Goal: Transaction & Acquisition: Book appointment/travel/reservation

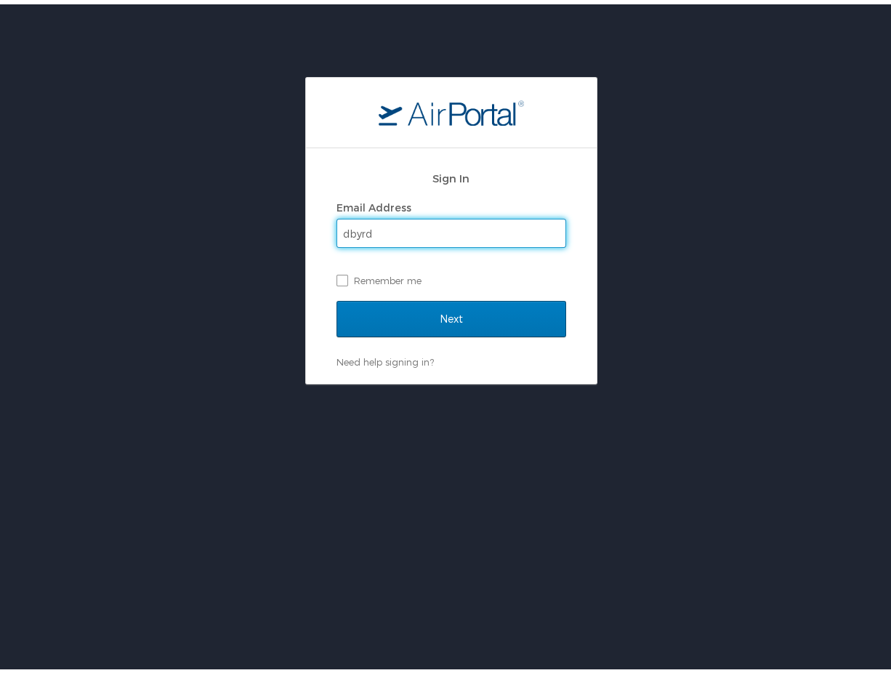
type input "[EMAIL_ADDRESS][DOMAIN_NAME]"
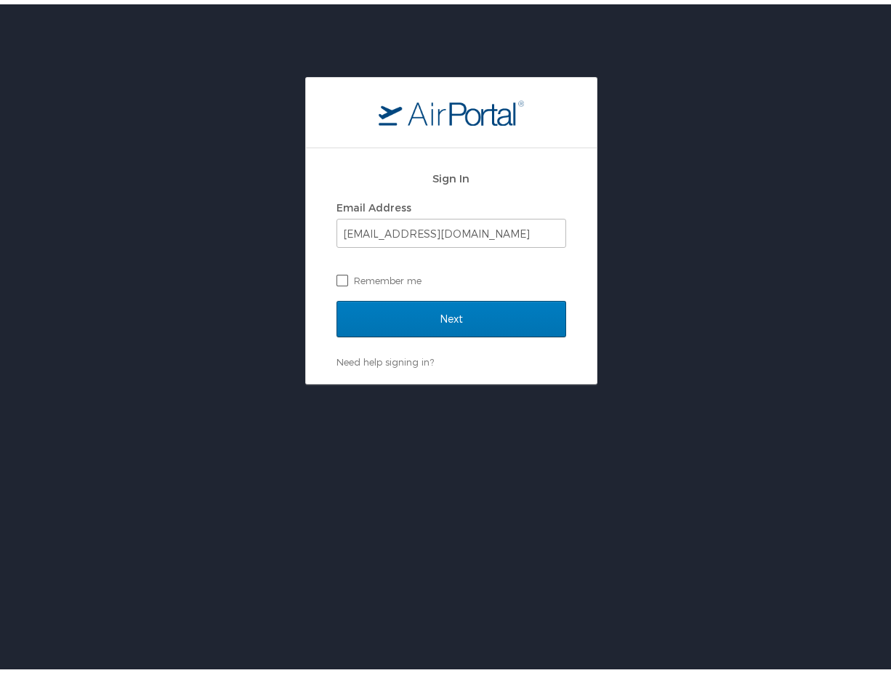
click at [342, 274] on label "Remember me" at bounding box center [451, 276] width 230 height 22
click at [342, 274] on input "Remember me" at bounding box center [340, 274] width 9 height 9
checkbox input "true"
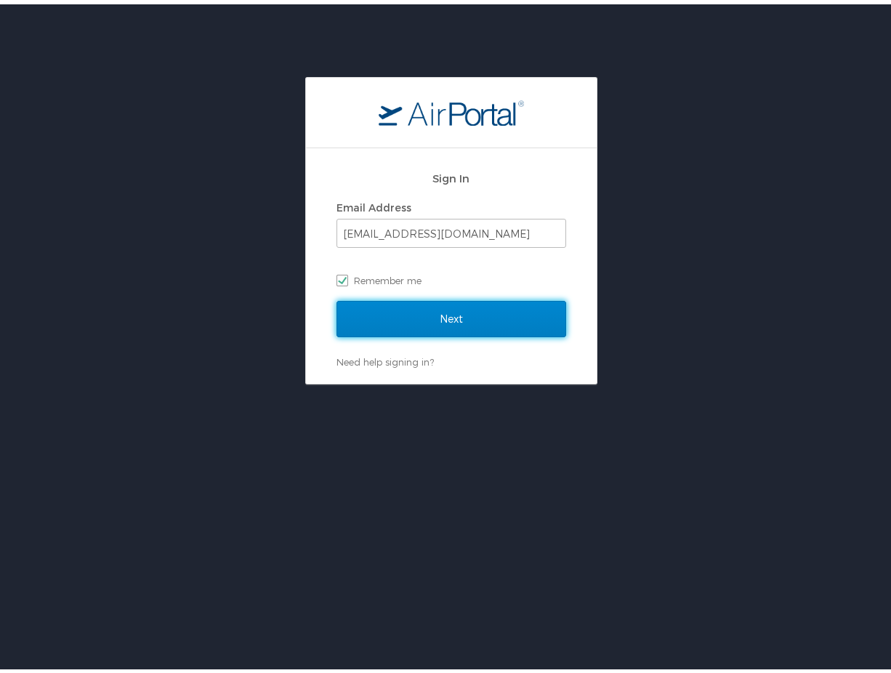
click at [432, 325] on input "Next" at bounding box center [451, 315] width 230 height 36
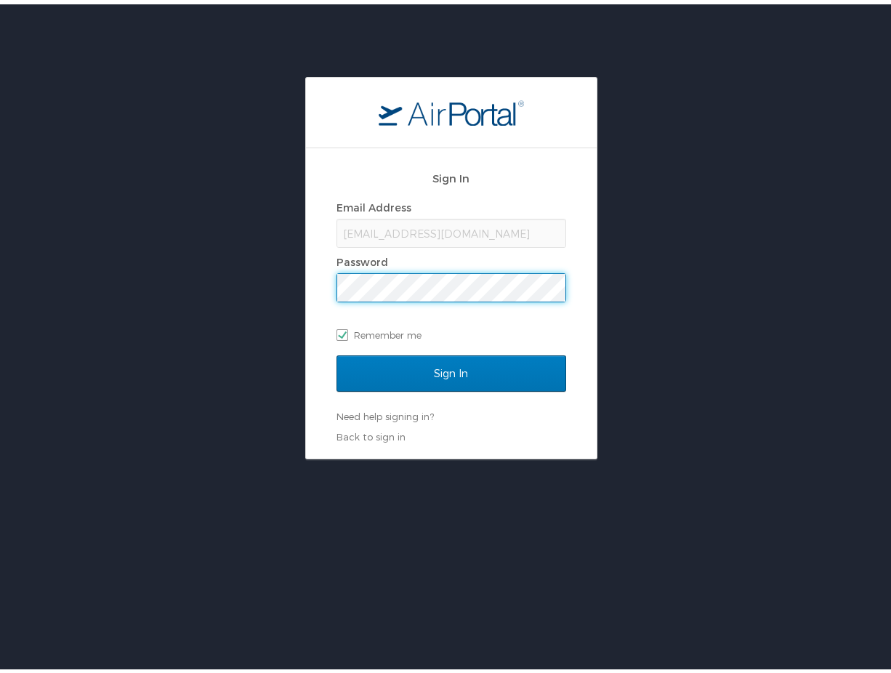
click at [336, 351] on input "Sign In" at bounding box center [451, 369] width 230 height 36
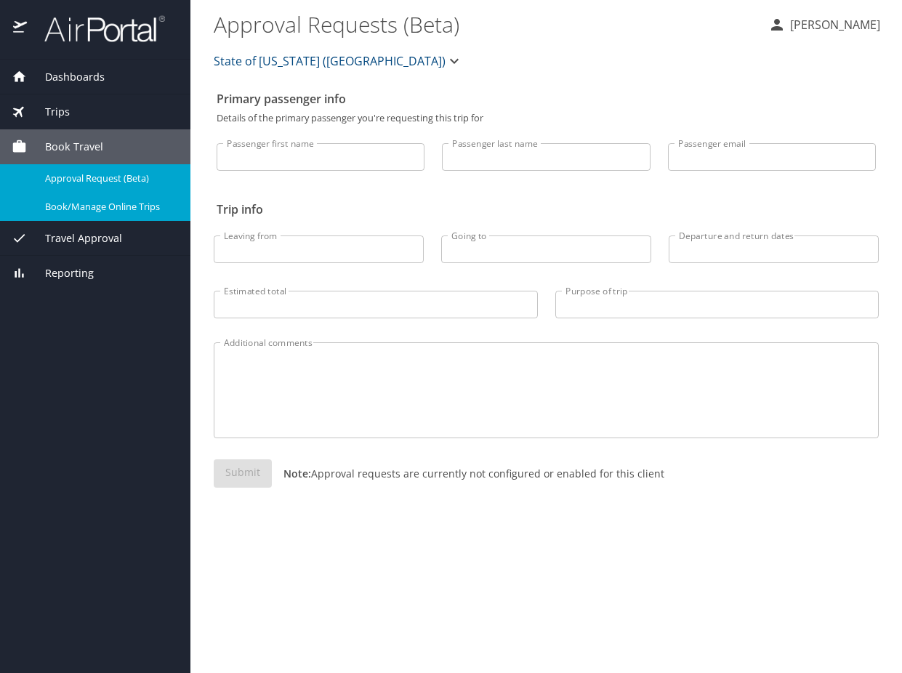
click at [76, 209] on span "Book/Manage Online Trips" at bounding box center [109, 207] width 128 height 14
click at [104, 174] on span "Approval Request (Beta)" at bounding box center [109, 179] width 128 height 14
click at [47, 109] on span "Trips" at bounding box center [48, 112] width 43 height 16
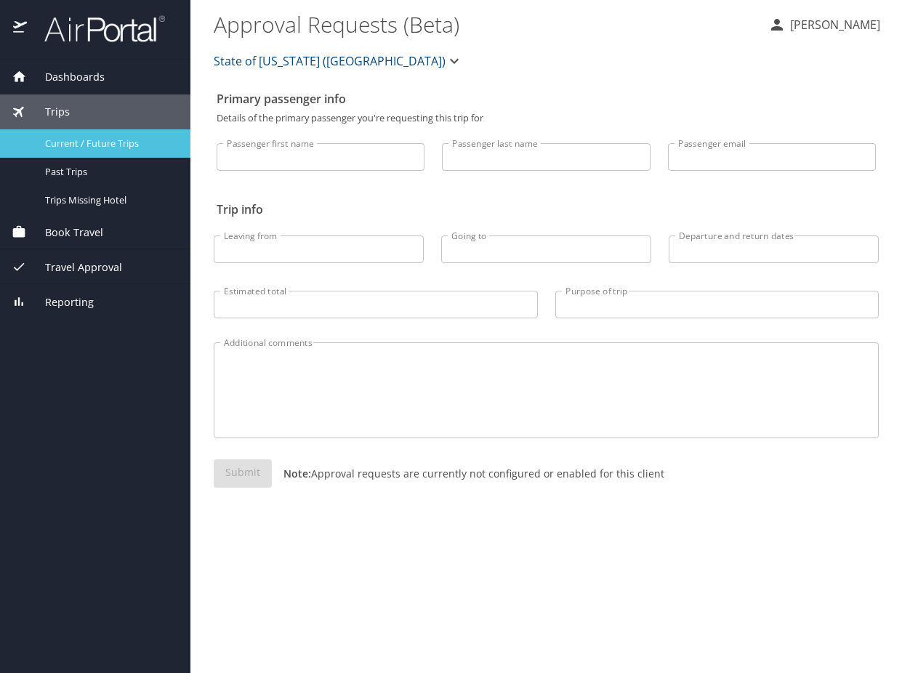
click at [59, 141] on span "Current / Future Trips" at bounding box center [109, 144] width 128 height 14
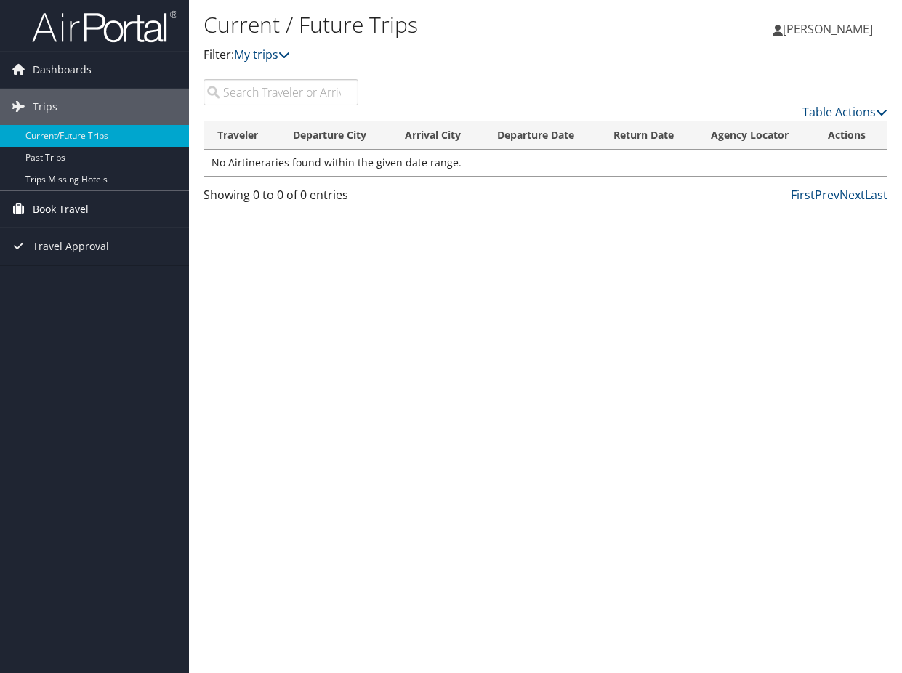
click at [47, 205] on span "Book Travel" at bounding box center [61, 209] width 56 height 36
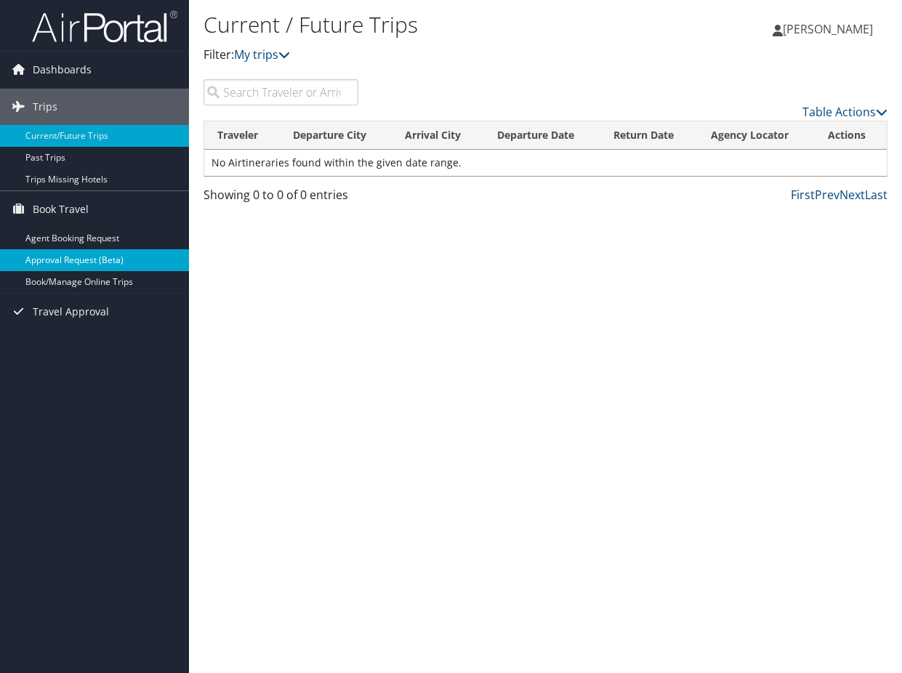
click at [78, 259] on link "Approval Request (Beta)" at bounding box center [94, 260] width 189 height 22
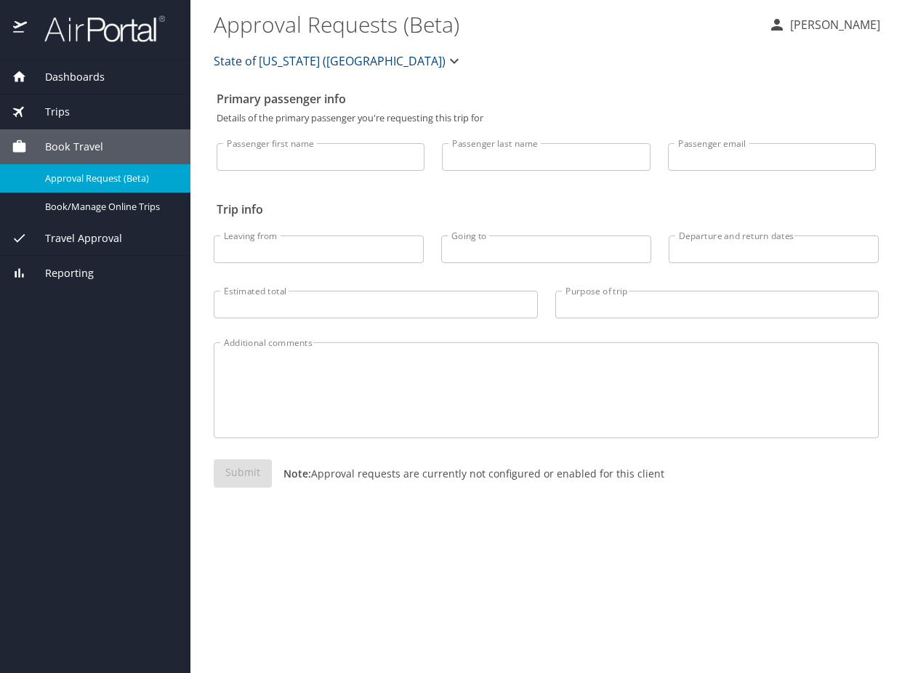
click at [77, 148] on span "Book Travel" at bounding box center [65, 147] width 76 height 16
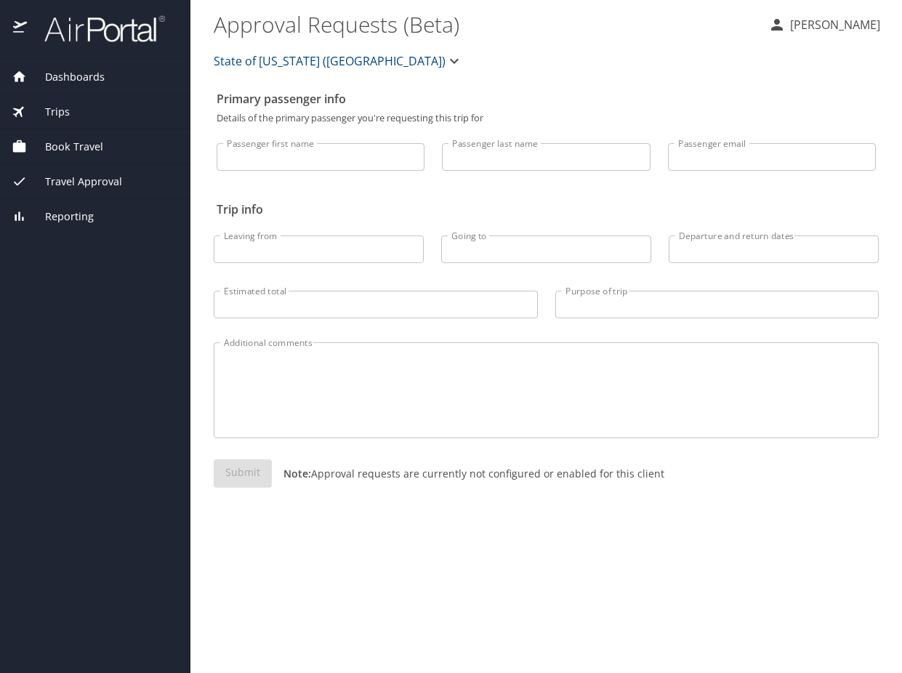
click at [77, 148] on span "Book Travel" at bounding box center [65, 147] width 76 height 16
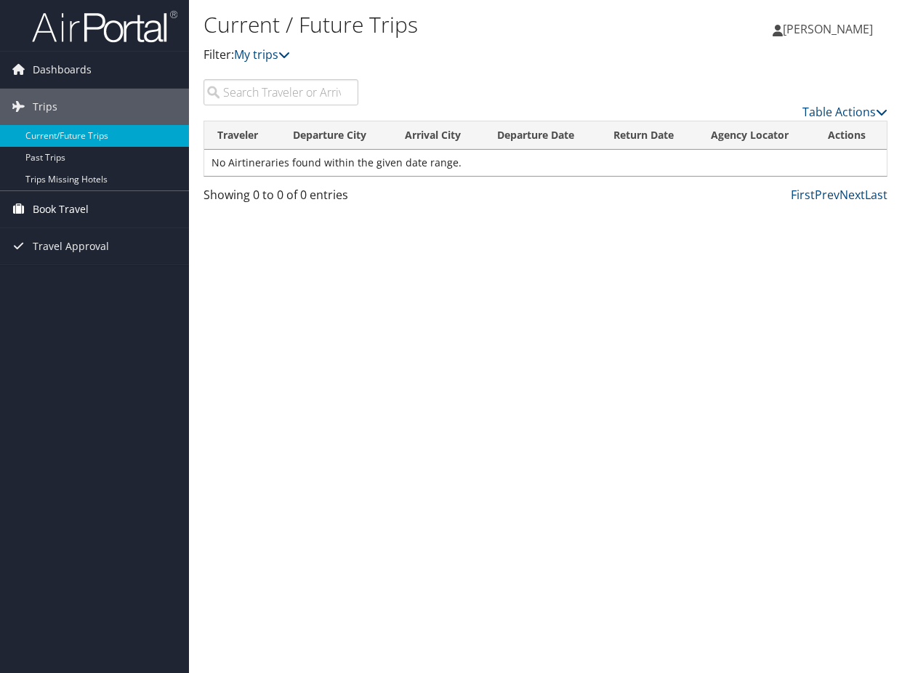
click at [54, 209] on span "Book Travel" at bounding box center [61, 209] width 56 height 36
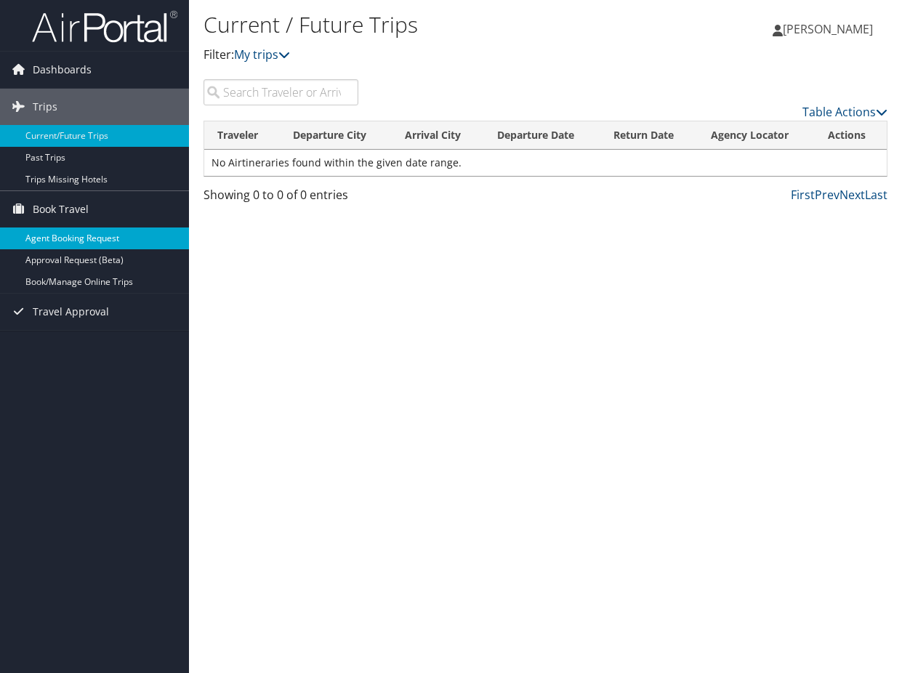
click at [55, 232] on link "Agent Booking Request" at bounding box center [94, 238] width 189 height 22
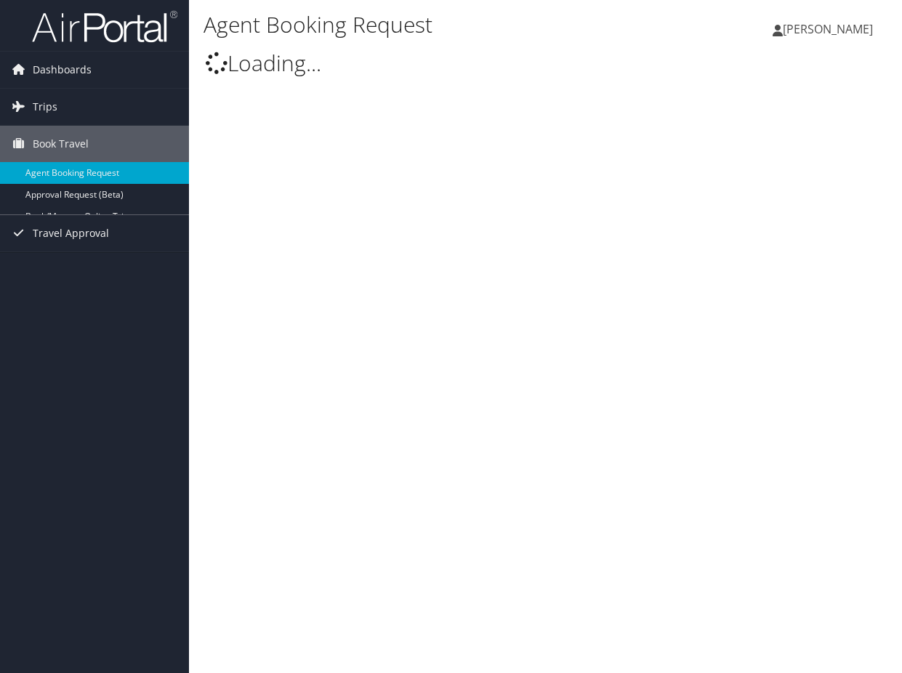
select select "statela@CBTravel.com"
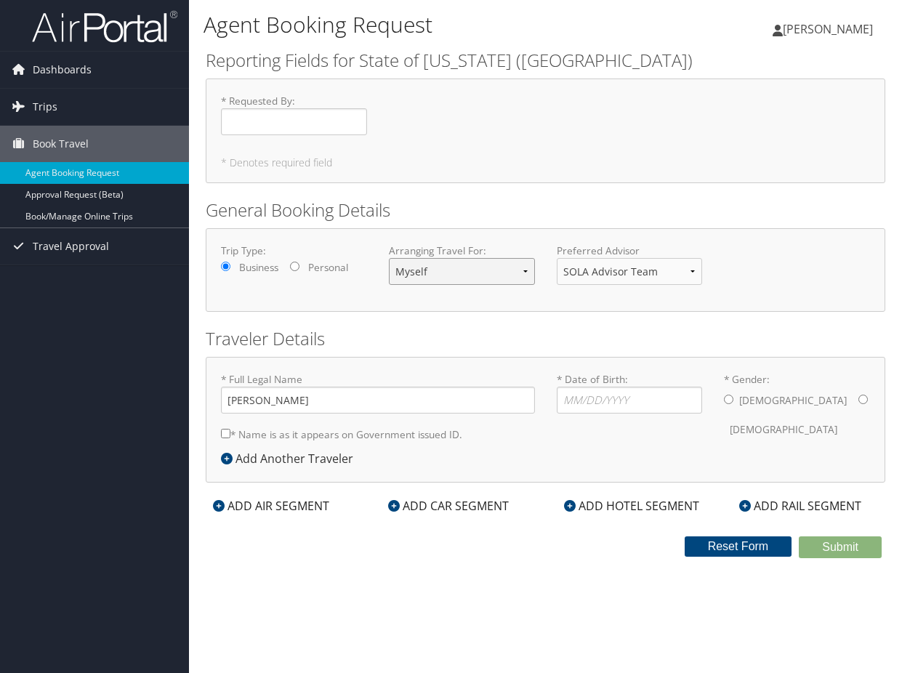
click at [526, 277] on select "Myself Another Traveler Guest Traveler" at bounding box center [462, 271] width 146 height 27
select select "another"
click at [389, 258] on select "Myself Another Traveler Guest Traveler" at bounding box center [462, 271] width 146 height 27
click at [387, 399] on input "* Full Legal Name" at bounding box center [378, 400] width 314 height 27
click at [725, 471] on div "* Full Legal Name * Name is as it appears on Government issued ID. Required * D…" at bounding box center [546, 420] width 680 height 126
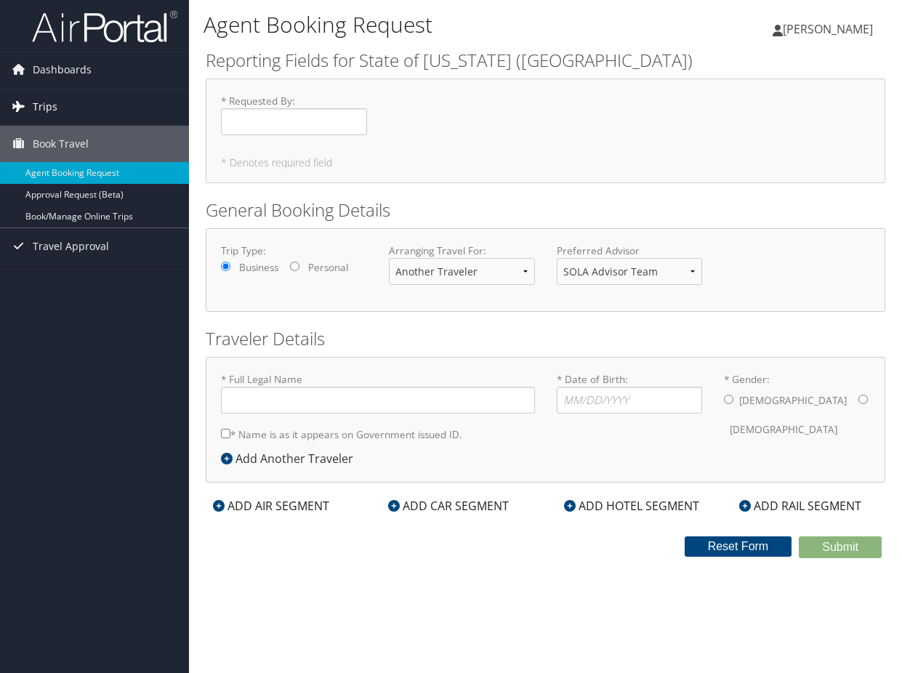
click at [37, 100] on span "Trips" at bounding box center [45, 107] width 25 height 36
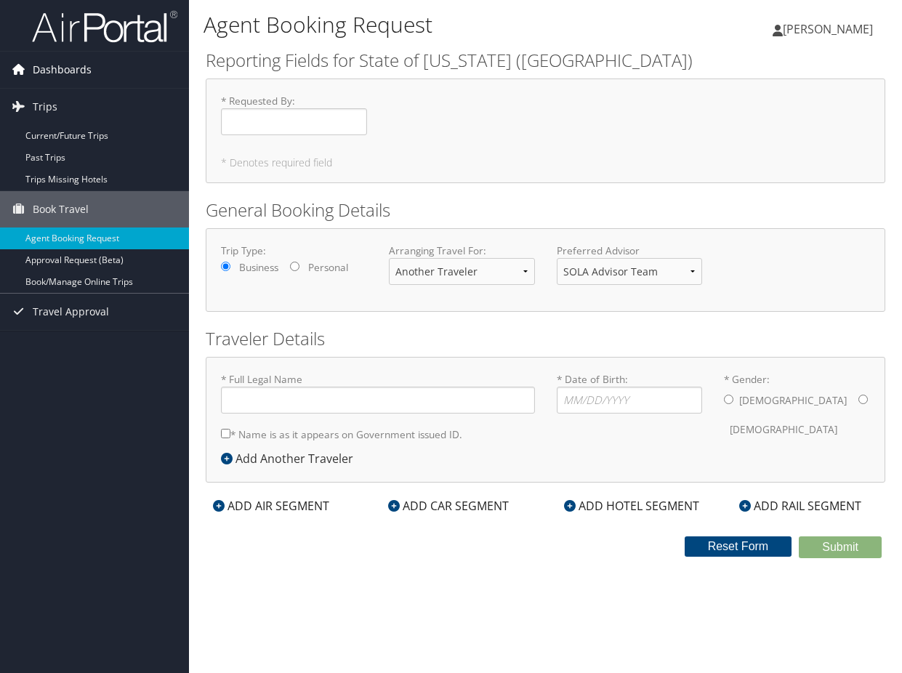
click at [71, 68] on span "Dashboards" at bounding box center [62, 70] width 59 height 36
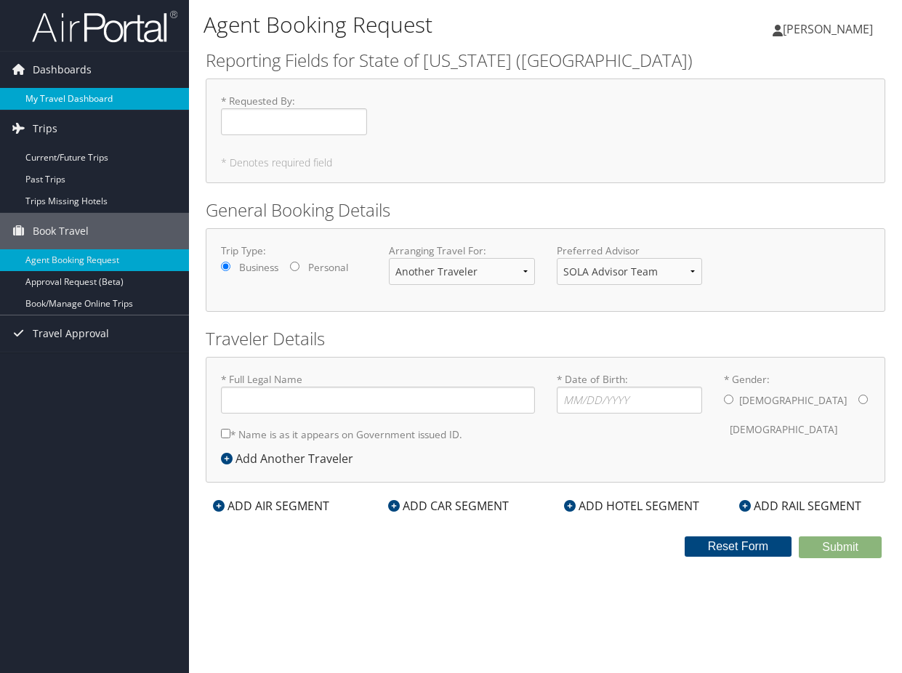
click at [52, 97] on link "My Travel Dashboard" at bounding box center [94, 99] width 189 height 22
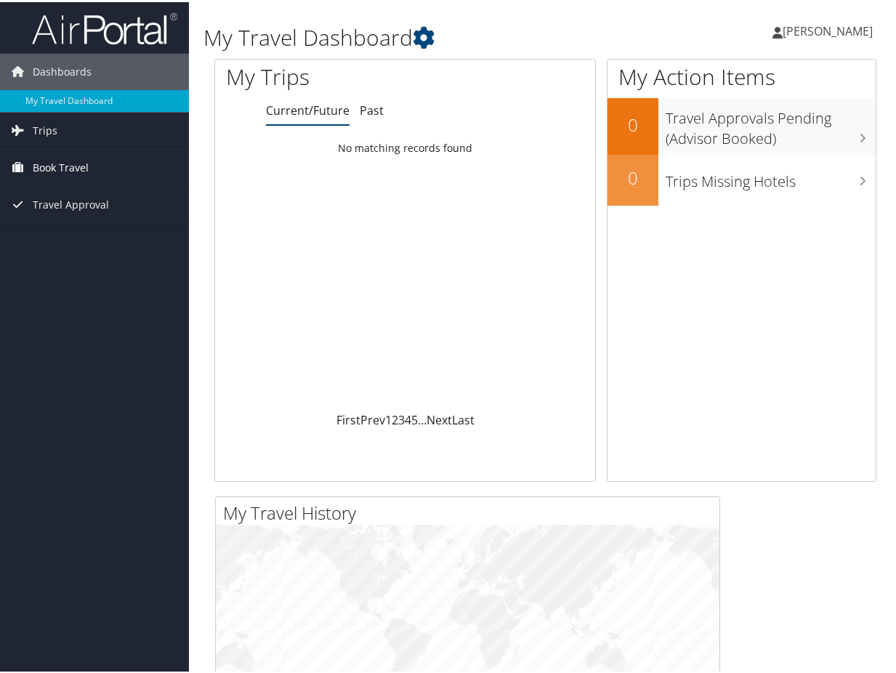
click at [55, 164] on span "Book Travel" at bounding box center [61, 166] width 56 height 36
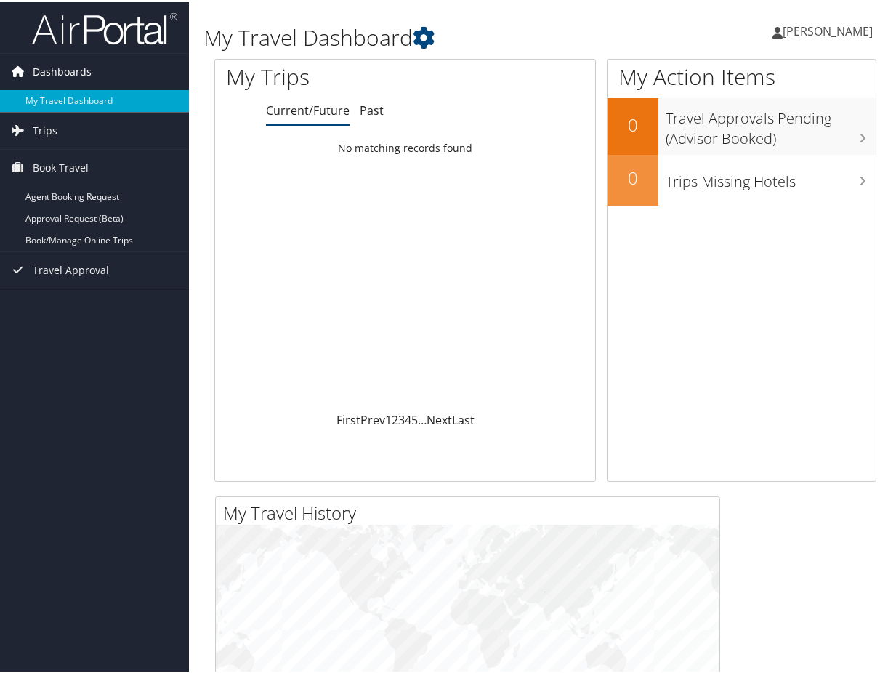
click at [57, 73] on span "Dashboards" at bounding box center [62, 70] width 59 height 36
